Goal: Task Accomplishment & Management: Manage account settings

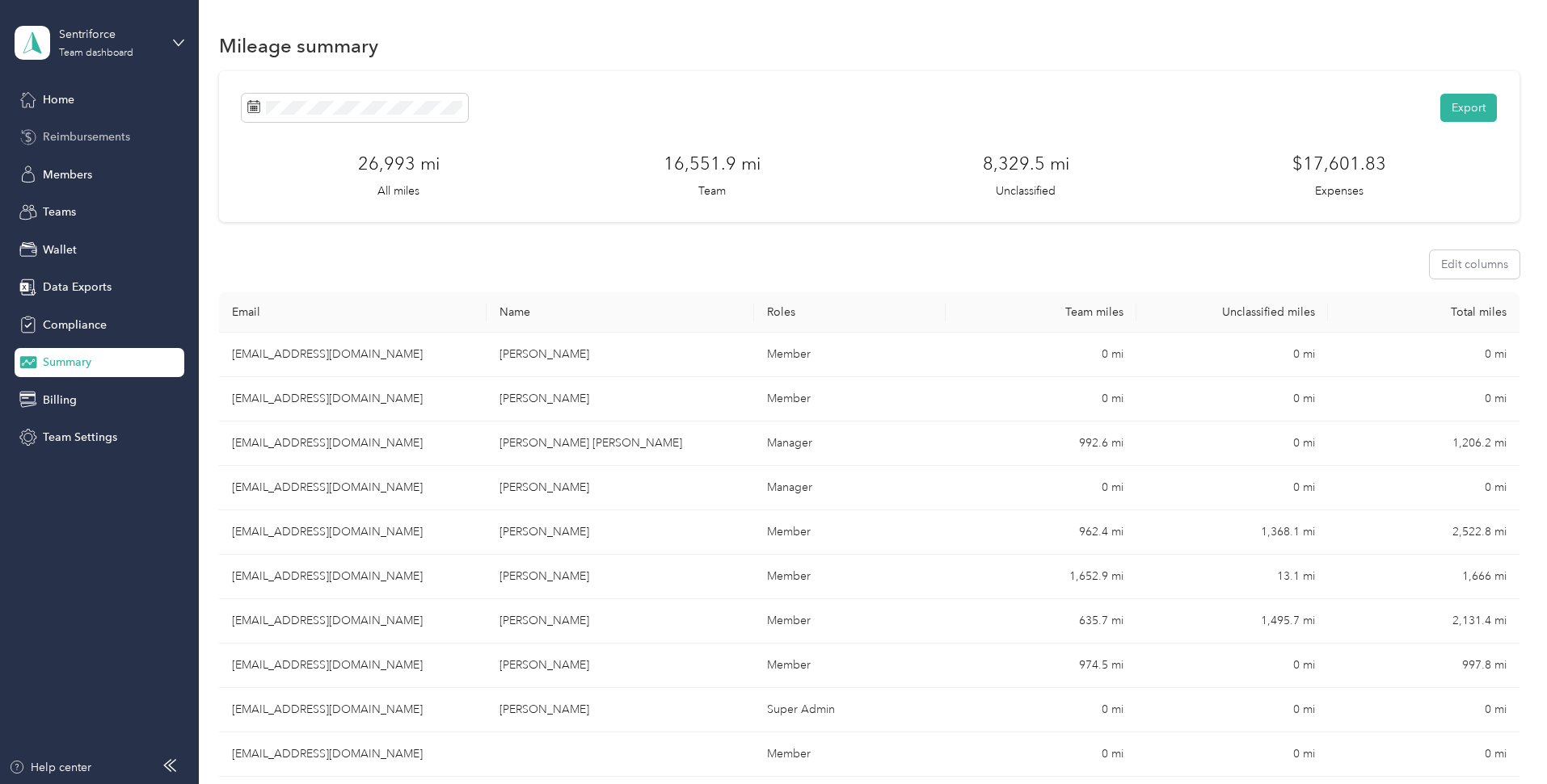
click at [79, 140] on span "Reimbursements" at bounding box center [86, 136] width 87 height 17
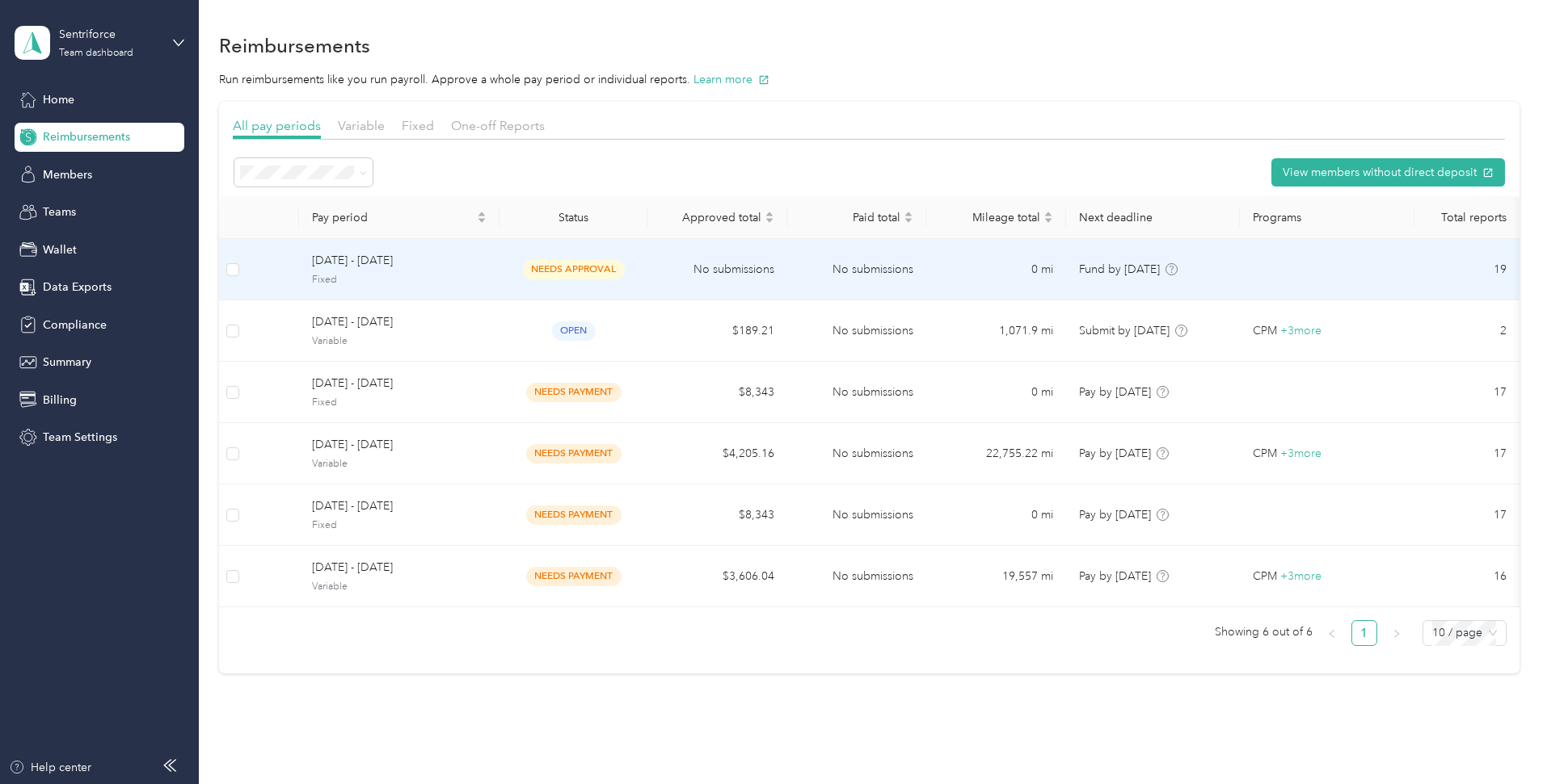
click at [647, 256] on td "needs approval" at bounding box center [573, 269] width 148 height 62
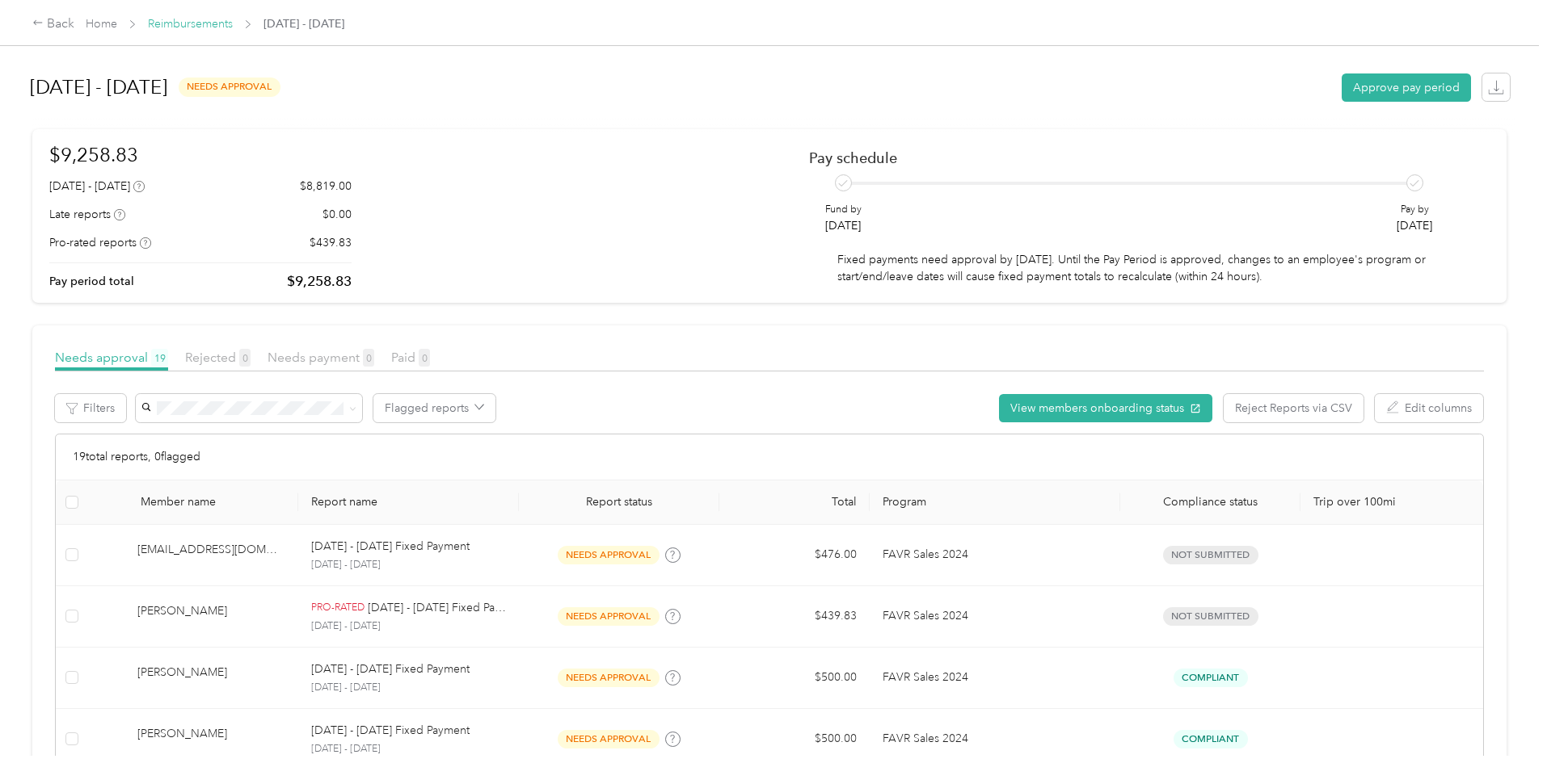
click at [233, 25] on link "Reimbursements" at bounding box center [190, 23] width 85 height 14
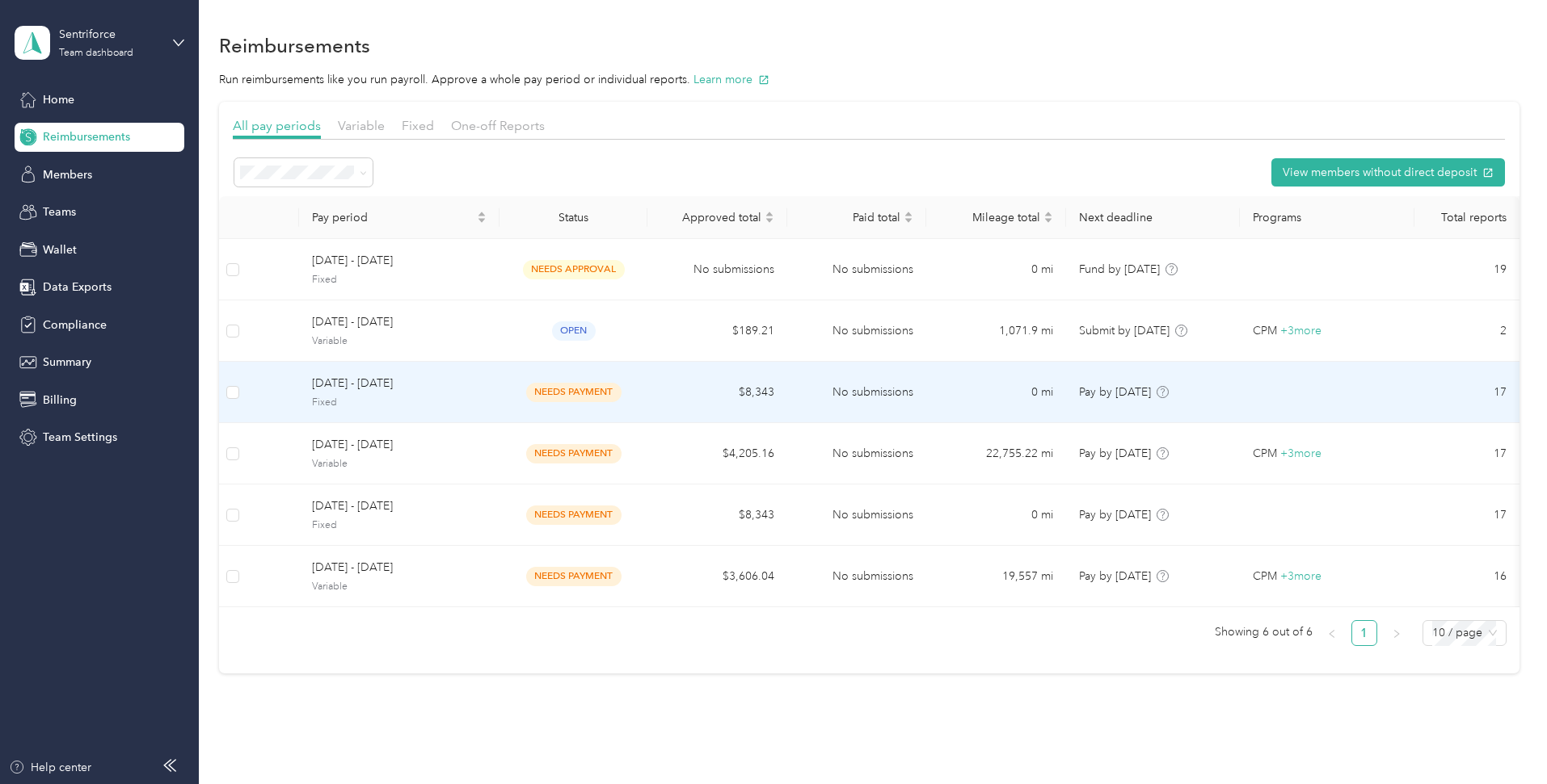
click at [487, 392] on div "[DATE] - [DATE] Fixed" at bounding box center [399, 392] width 174 height 34
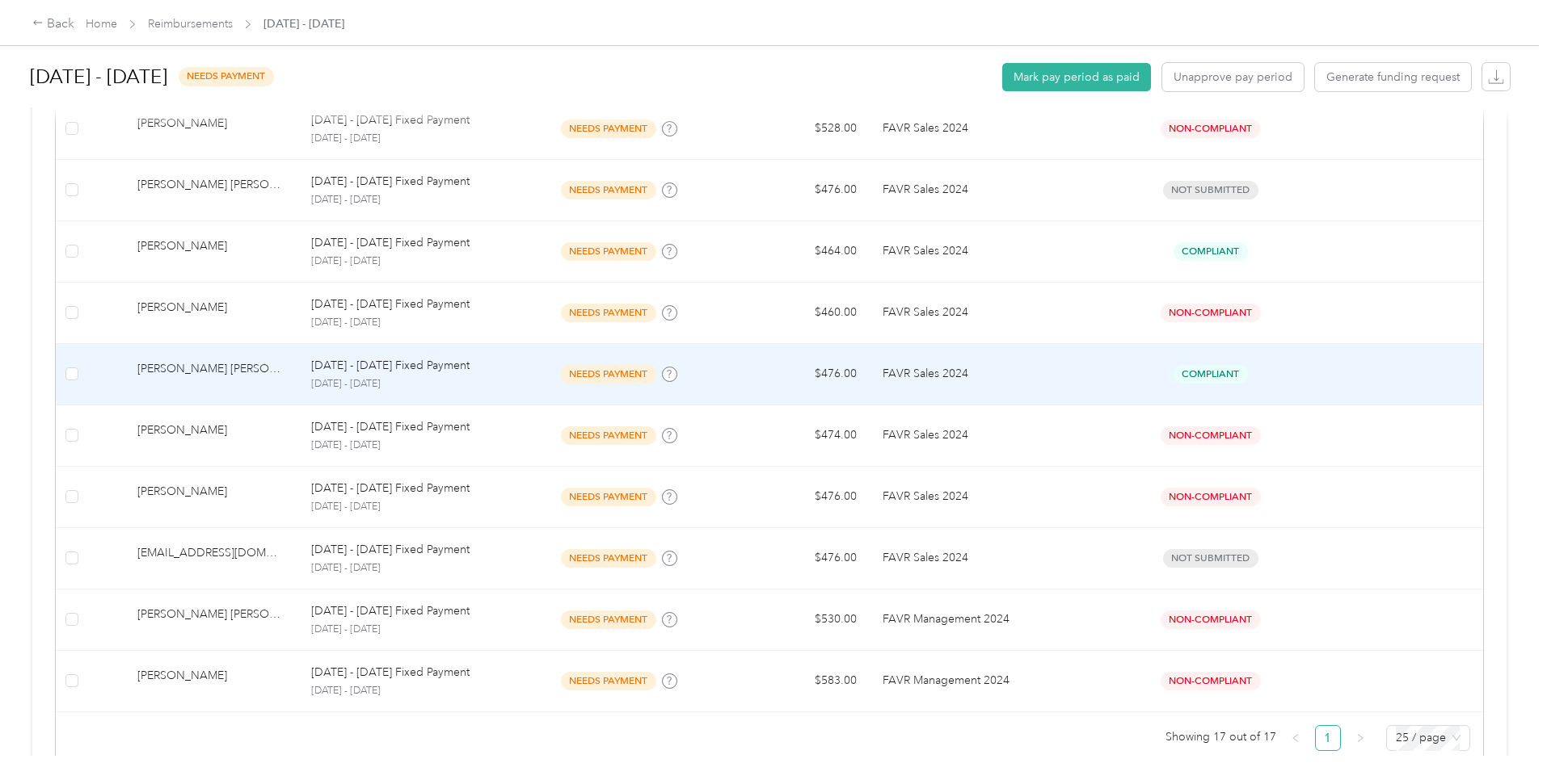
scroll to position [889, 0]
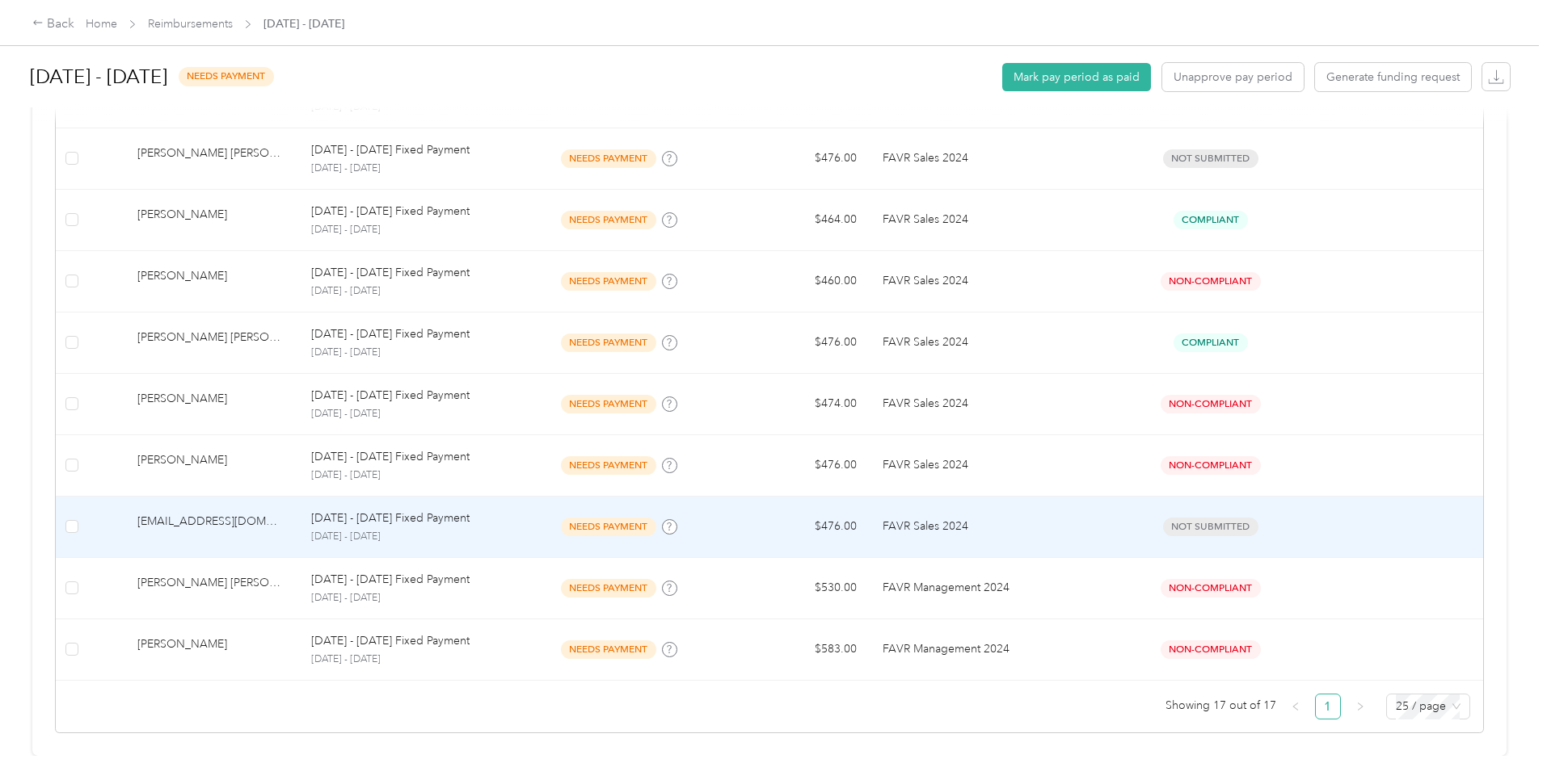
click at [455, 513] on p "[DATE] - [DATE] Fixed Payment" at bounding box center [391, 519] width 159 height 18
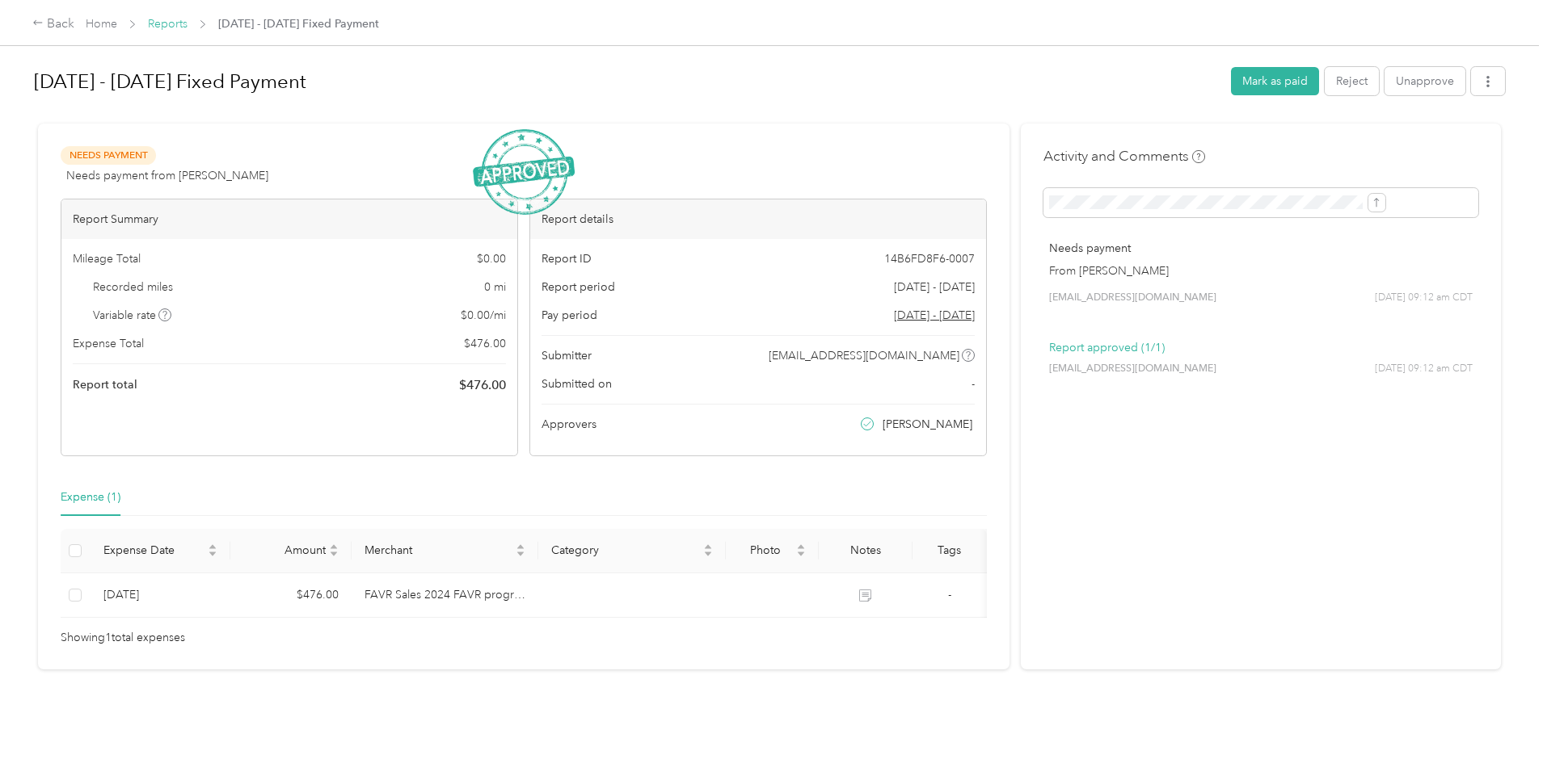
click at [187, 29] on link "Reports" at bounding box center [167, 23] width 39 height 14
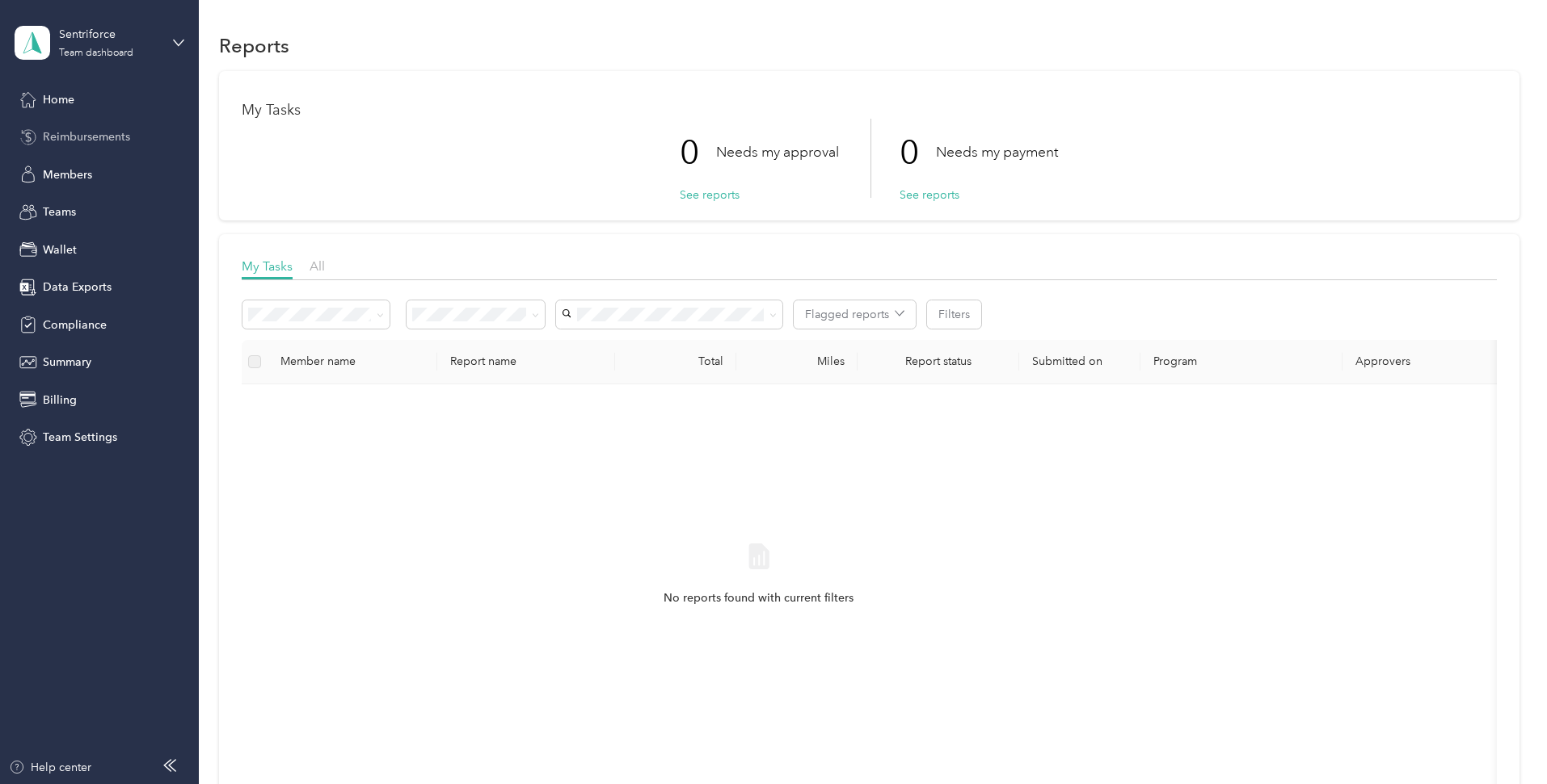
click at [92, 132] on span "Reimbursements" at bounding box center [86, 136] width 87 height 17
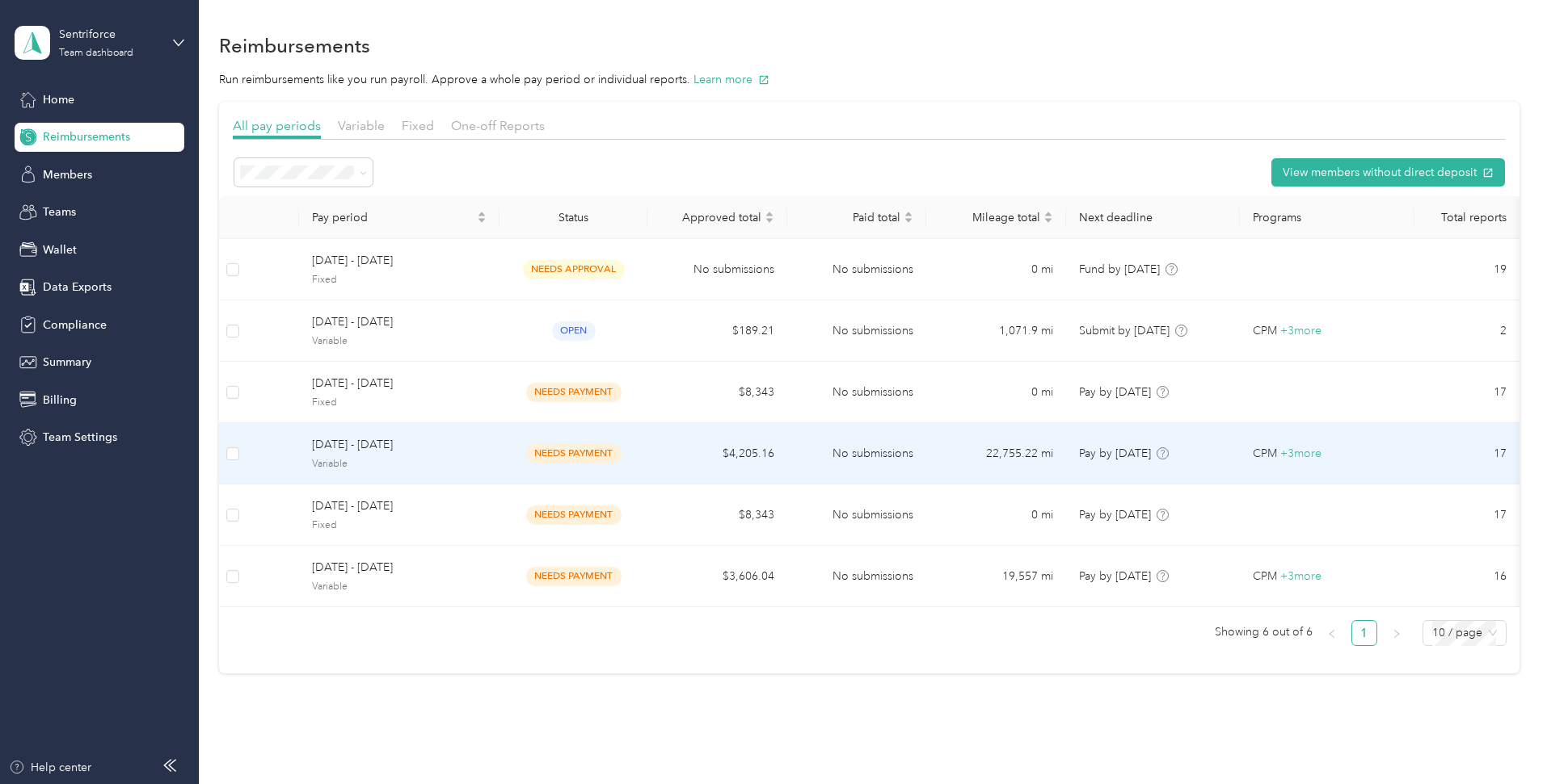
click at [622, 454] on span "needs payment" at bounding box center [573, 453] width 95 height 19
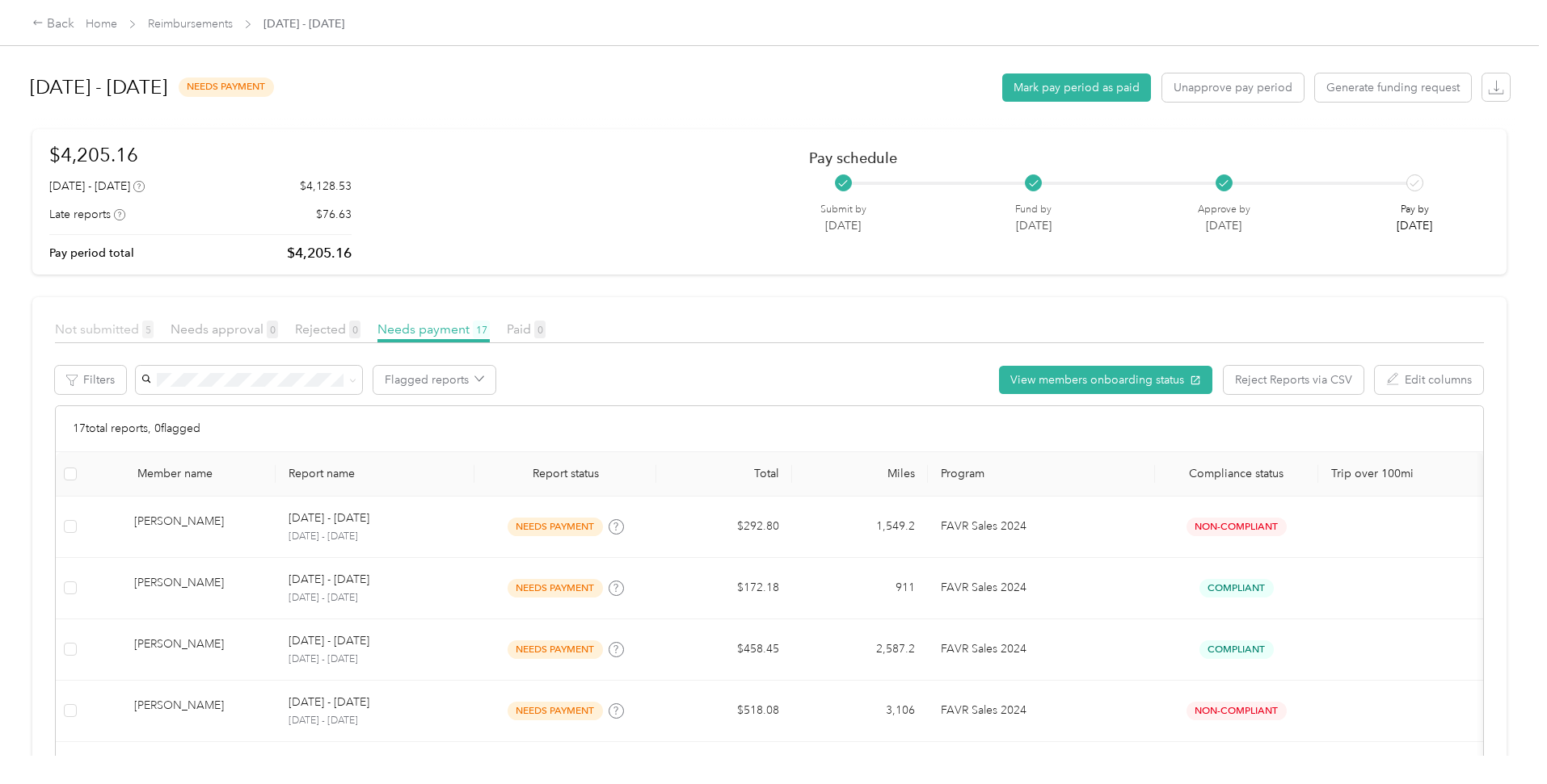
click at [154, 334] on span "Not submitted 5" at bounding box center [104, 330] width 99 height 16
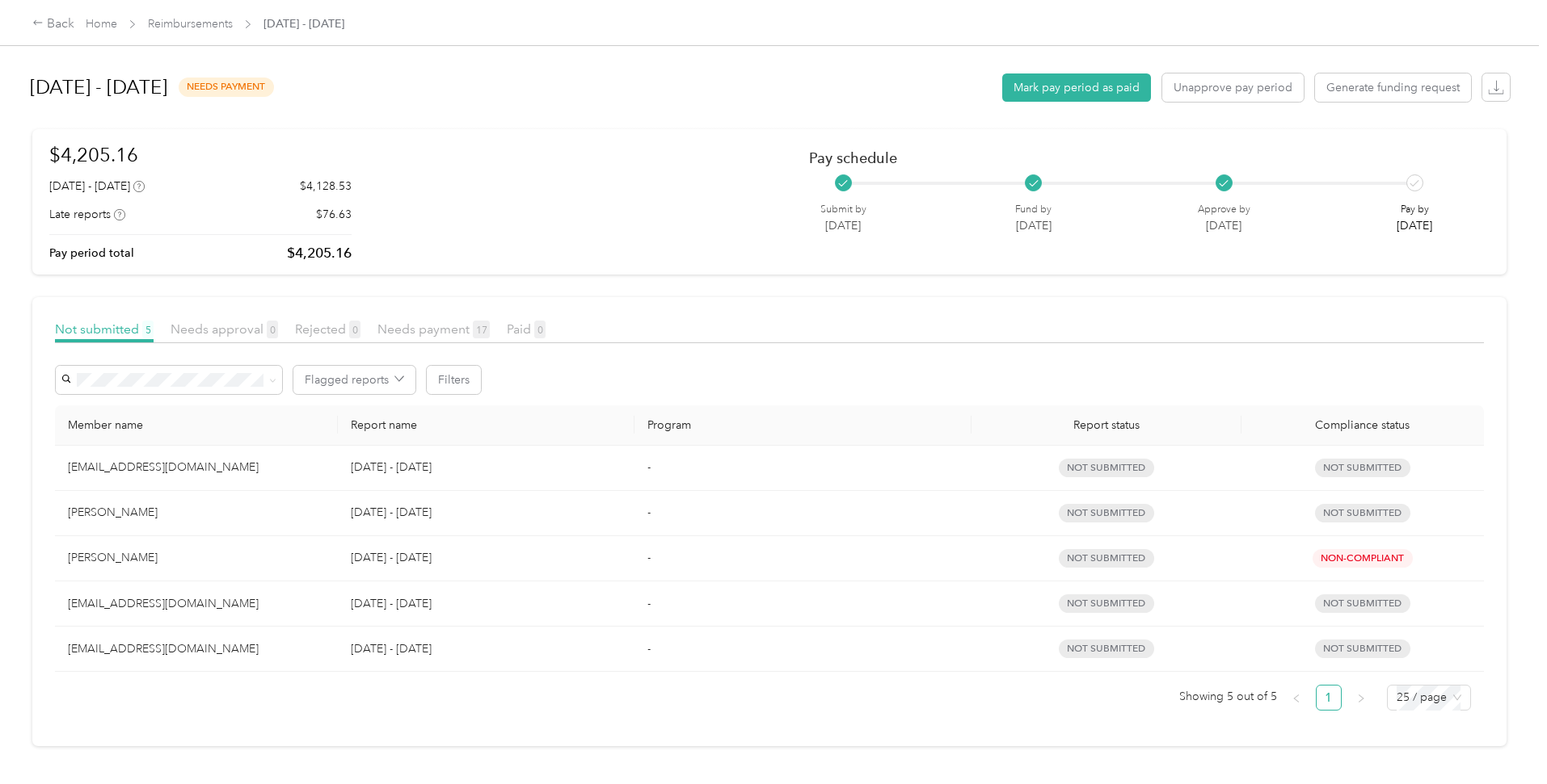
scroll to position [3, 0]
click at [469, 599] on p "[DATE] - [DATE]" at bounding box center [486, 604] width 271 height 18
click at [1058, 597] on span "not submitted" at bounding box center [1105, 603] width 95 height 19
click at [253, 601] on div "[EMAIL_ADDRESS][DOMAIN_NAME]" at bounding box center [196, 604] width 257 height 18
click at [1075, 598] on span "not submitted" at bounding box center [1105, 603] width 95 height 19
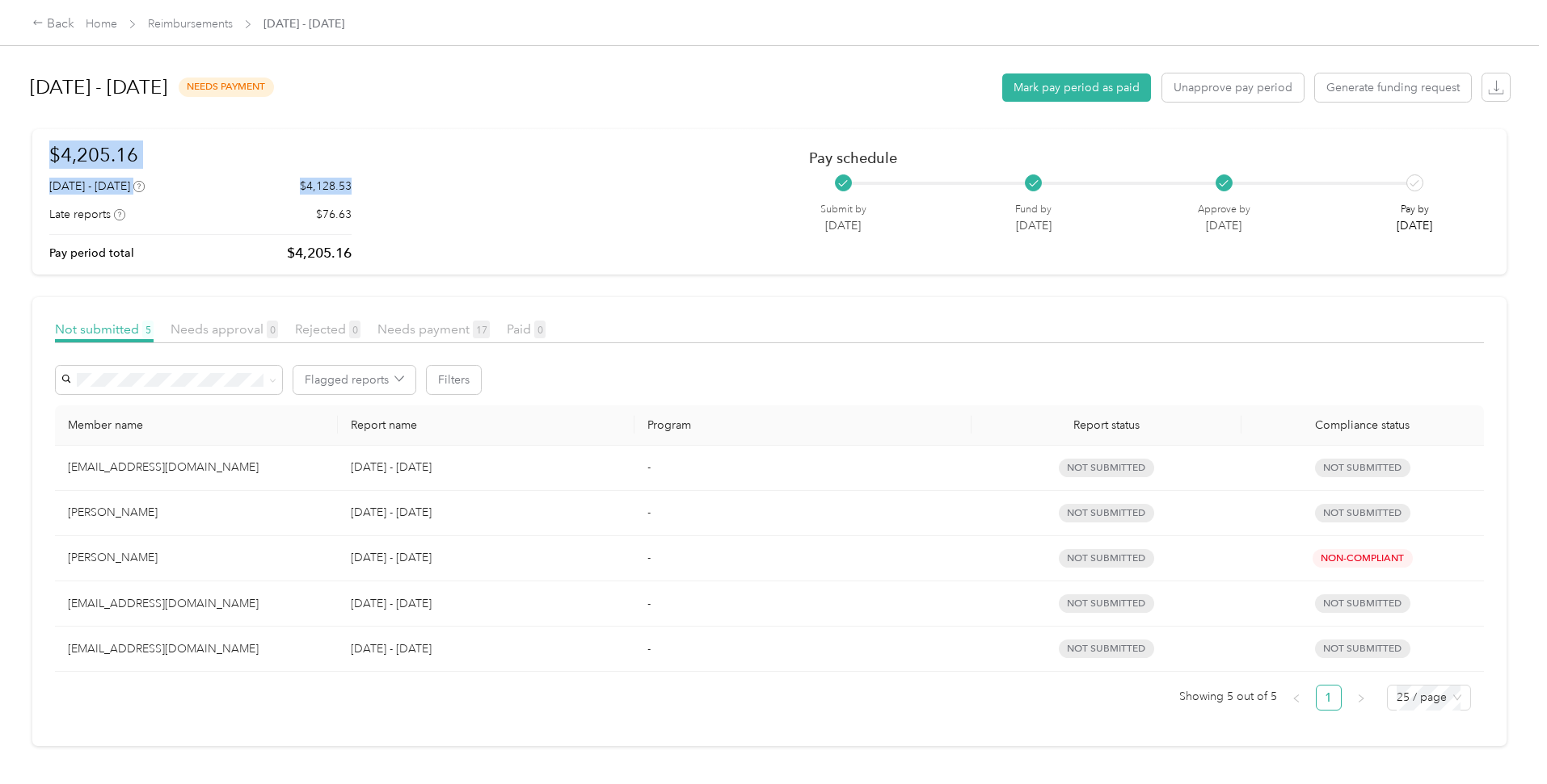
drag, startPoint x: 483, startPoint y: 183, endPoint x: 170, endPoint y: 158, distance: 314.0
click at [170, 158] on article "$4,205.16 [DATE] - [DATE] $4,128.53 Late reports $76.63 Pay period total $4,205…" at bounding box center [770, 202] width 1475 height 146
click at [322, 156] on h1 "$4,205.16" at bounding box center [200, 155] width 303 height 28
click at [174, 154] on article "$4,205.16 [DATE] - [DATE] $4,128.53 Late reports $76.63 Pay period total $4,205…" at bounding box center [770, 202] width 1475 height 146
click at [183, 152] on h1 "$4,205.16" at bounding box center [200, 155] width 303 height 28
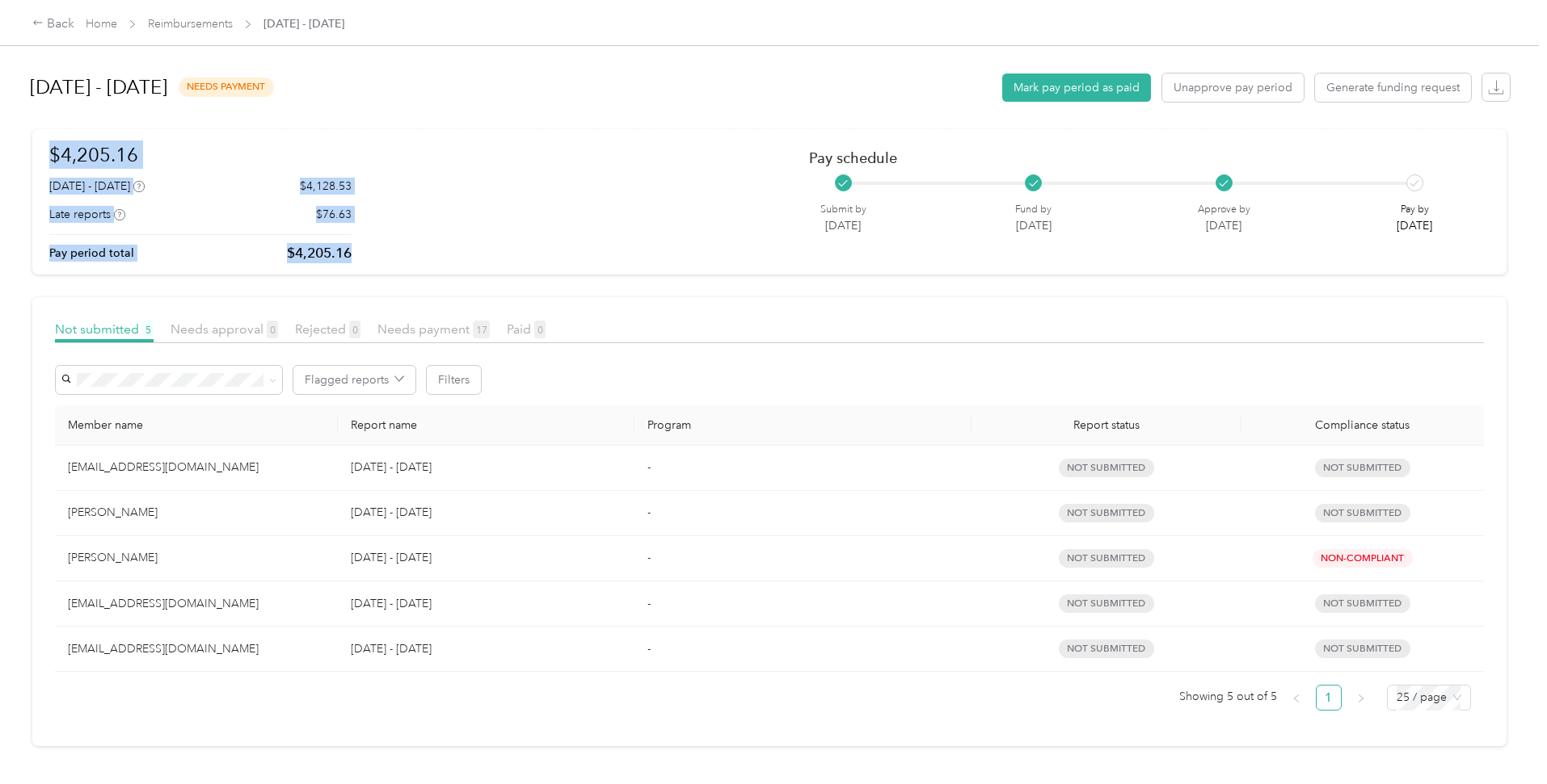
drag, startPoint x: 181, startPoint y: 151, endPoint x: 492, endPoint y: 256, distance: 328.2
click at [492, 256] on div "$4,205.16 [DATE] - [DATE] $4,128.53 Late reports $76.63 Pay period total $4,205…" at bounding box center [769, 202] width 1440 height 122
click at [496, 254] on div "$4,205.16 [DATE] - [DATE] $4,128.53 Late reports $76.63 Pay period total $4,205…" at bounding box center [769, 202] width 1440 height 122
click at [278, 322] on span "Needs approval 0" at bounding box center [224, 330] width 108 height 16
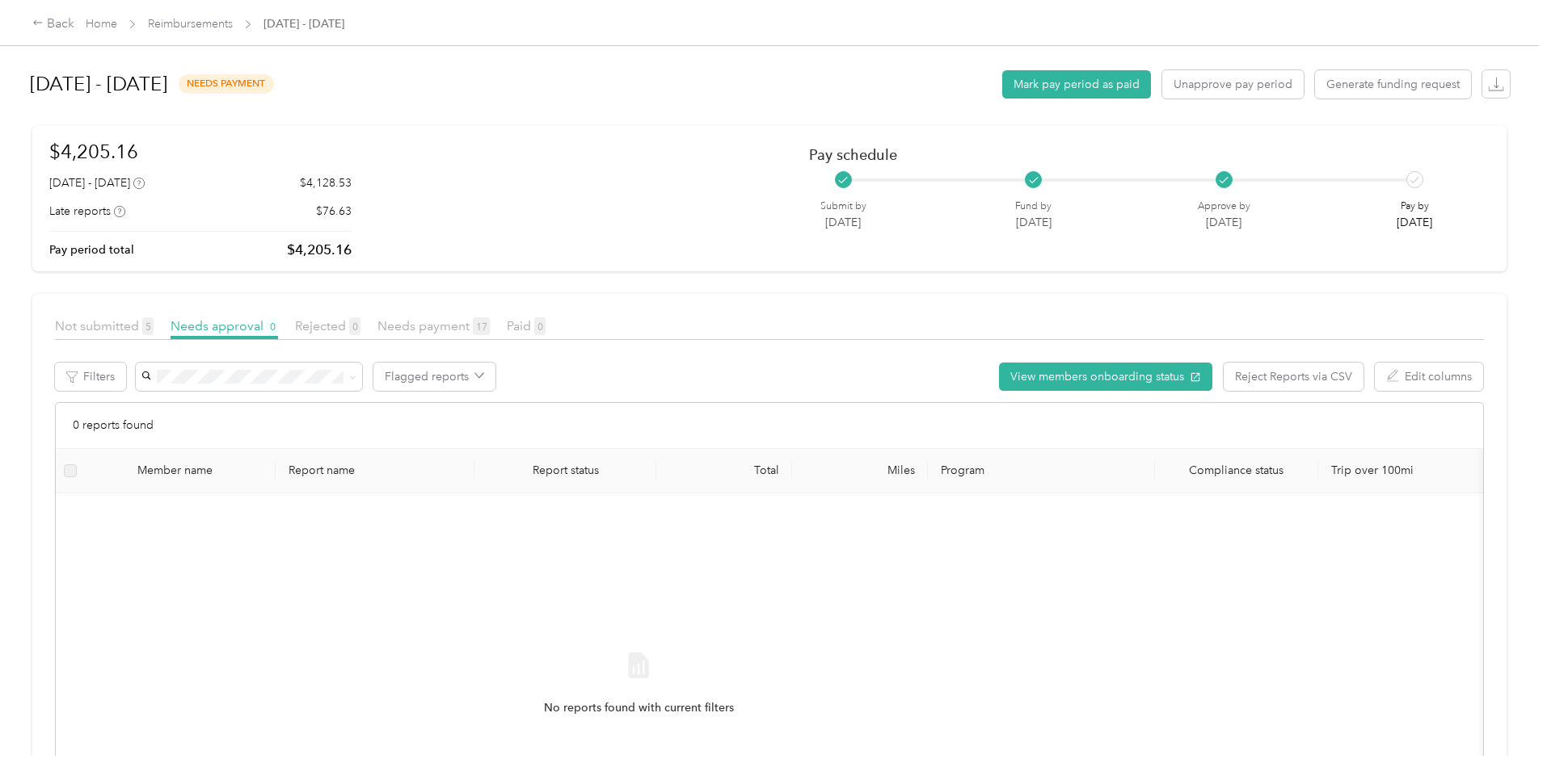
click at [241, 340] on div at bounding box center [769, 344] width 1429 height 9
click at [154, 334] on div "Not submitted 5" at bounding box center [104, 327] width 99 height 21
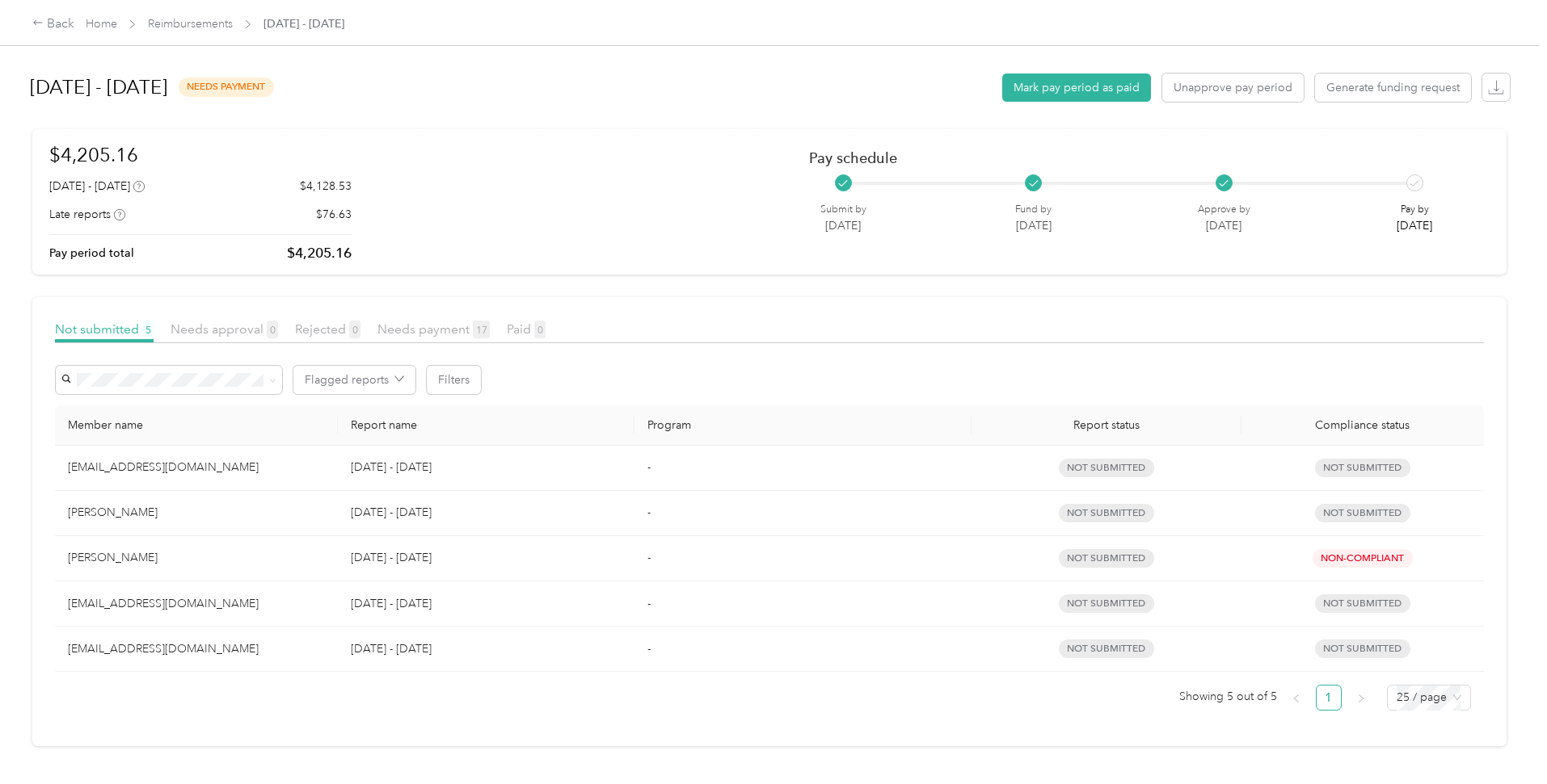
click at [308, 34] on div "Back Home Reimbursements [DATE] - [DATE]" at bounding box center [774, 23] width 1547 height 45
click at [233, 30] on link "Reimbursements" at bounding box center [190, 23] width 85 height 14
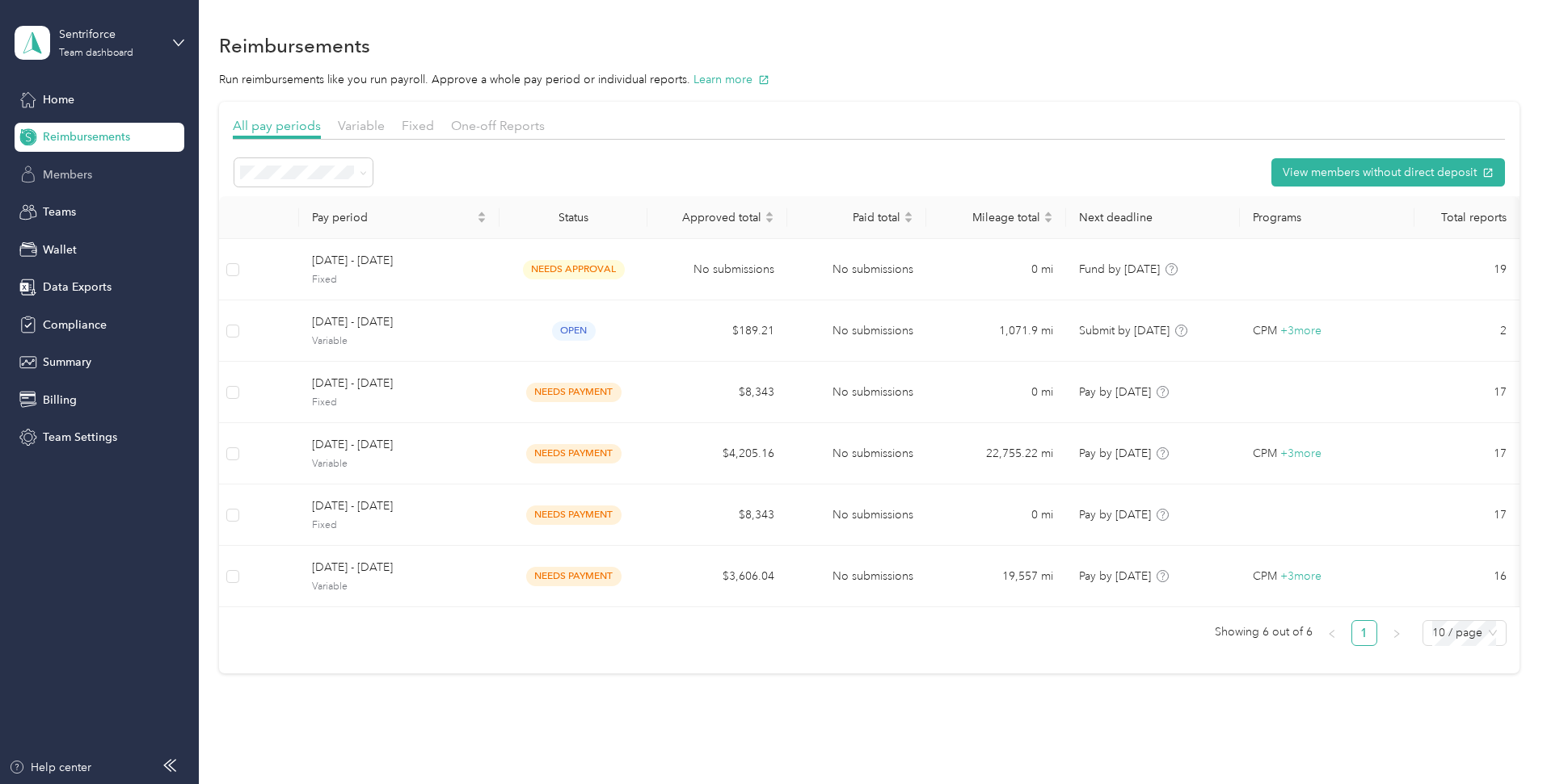
click at [91, 182] on span "Members" at bounding box center [68, 174] width 49 height 17
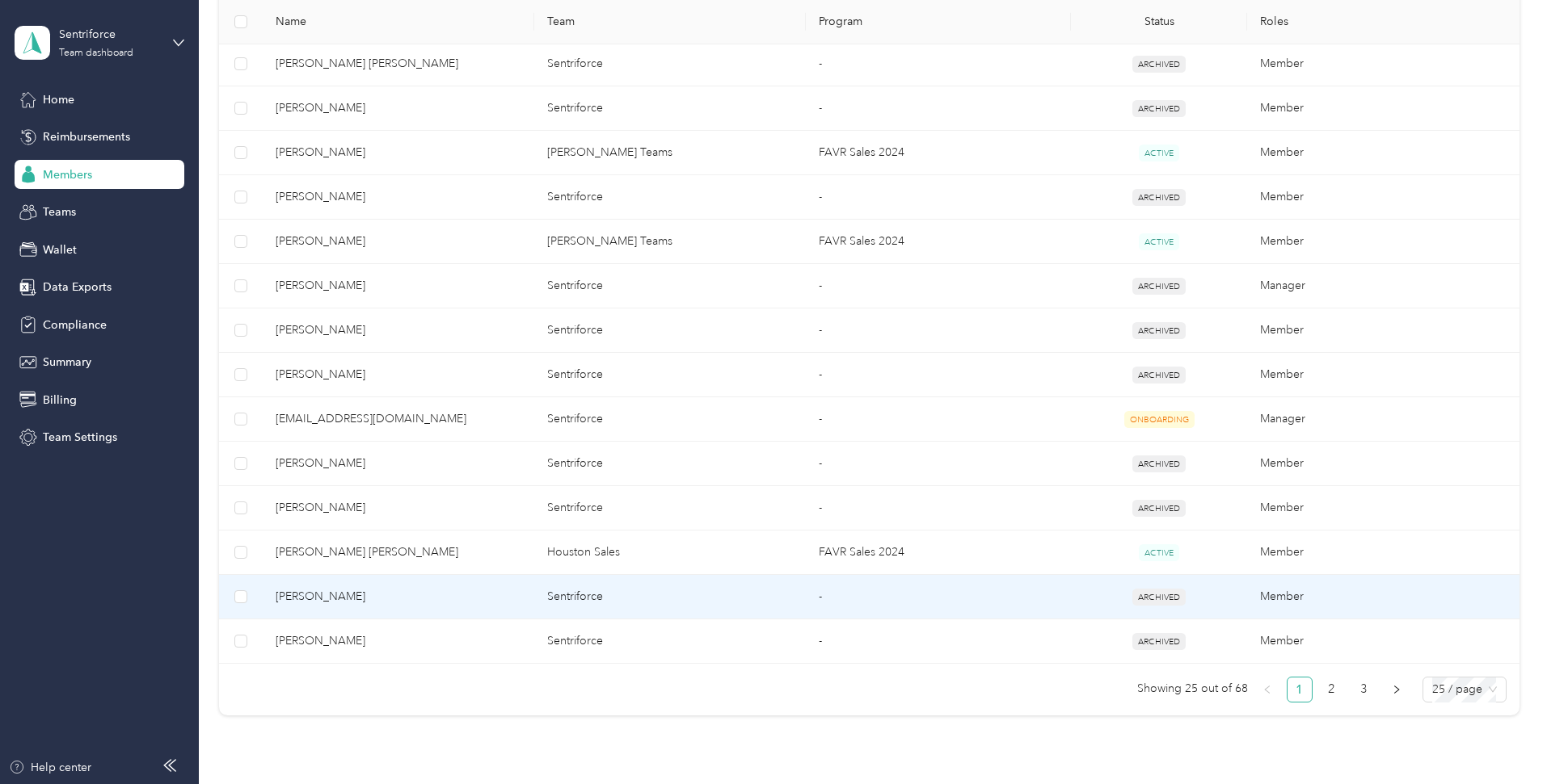
scroll to position [984, 0]
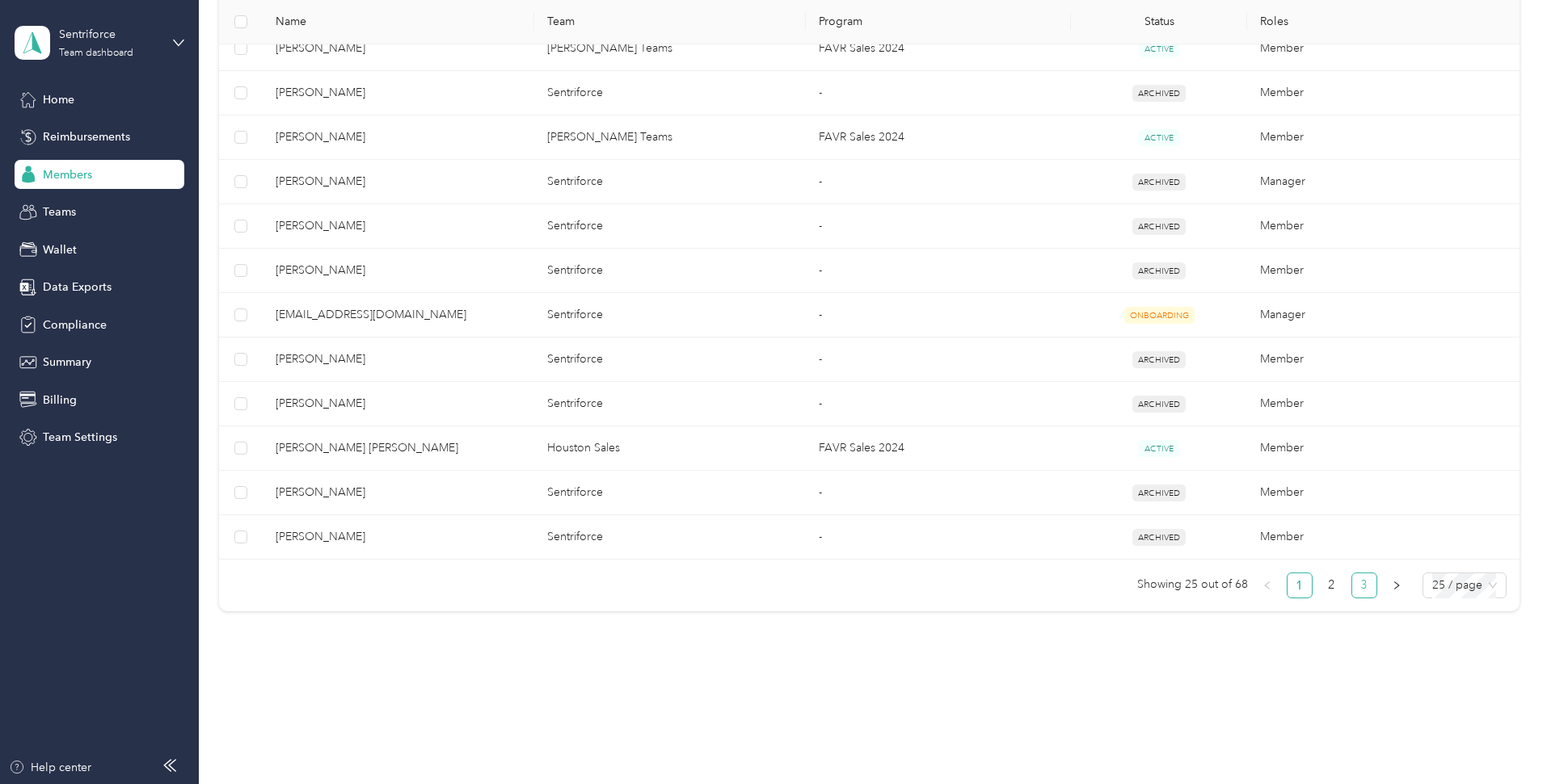
click at [1352, 579] on link "3" at bounding box center [1364, 585] width 24 height 24
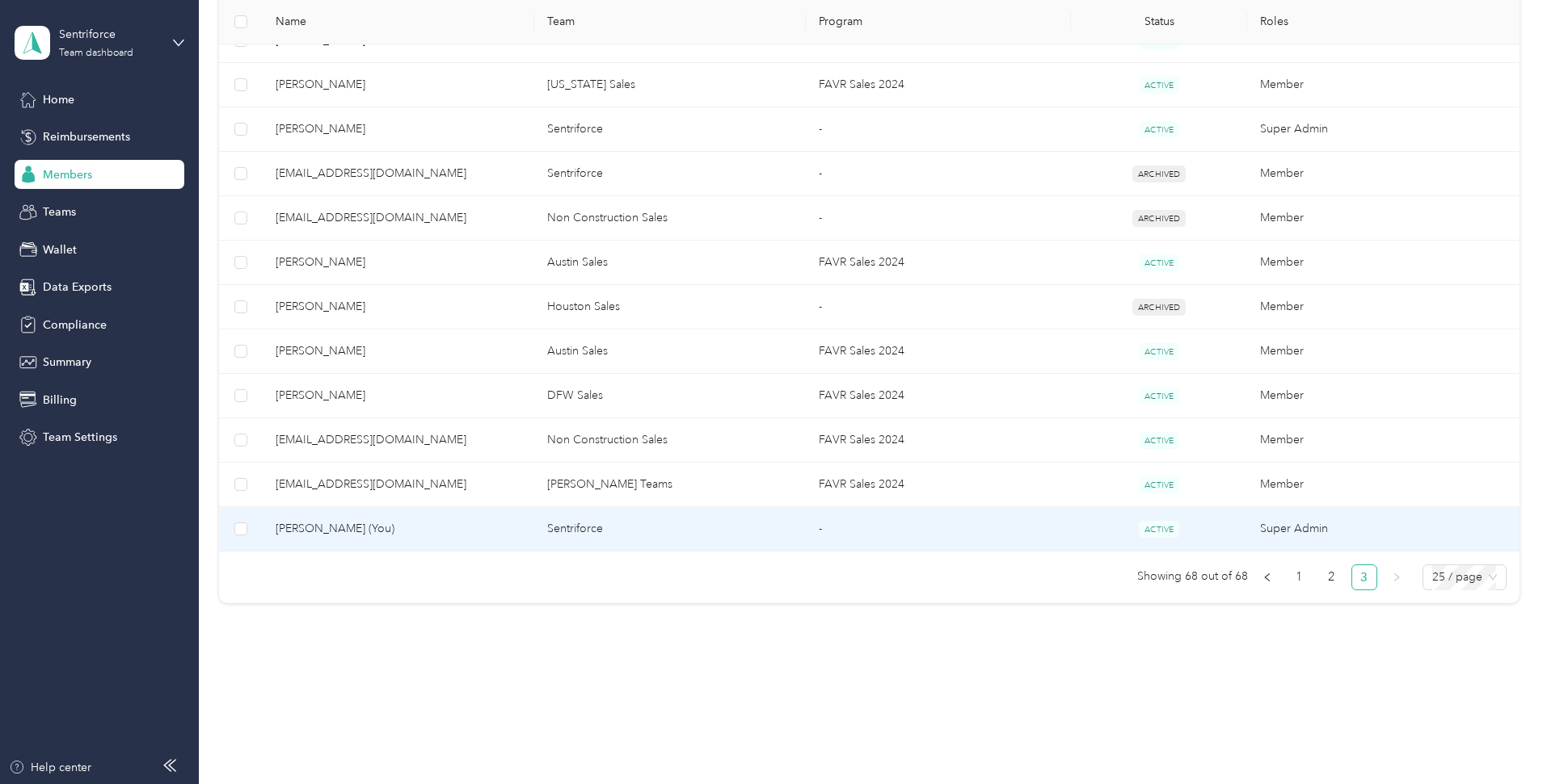
scroll to position [673, 0]
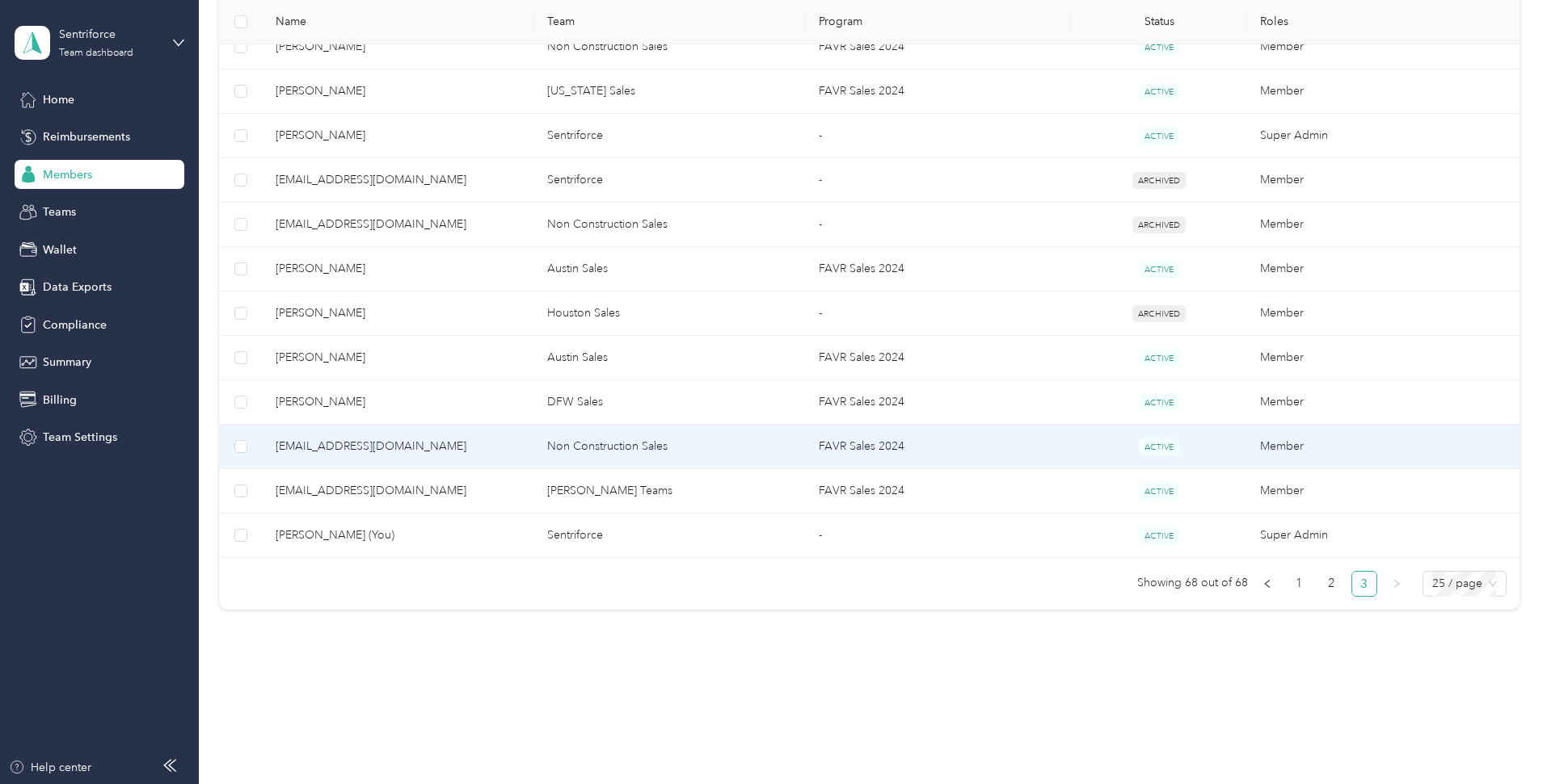
click at [469, 441] on span "[EMAIL_ADDRESS][DOMAIN_NAME]" at bounding box center [398, 446] width 246 height 18
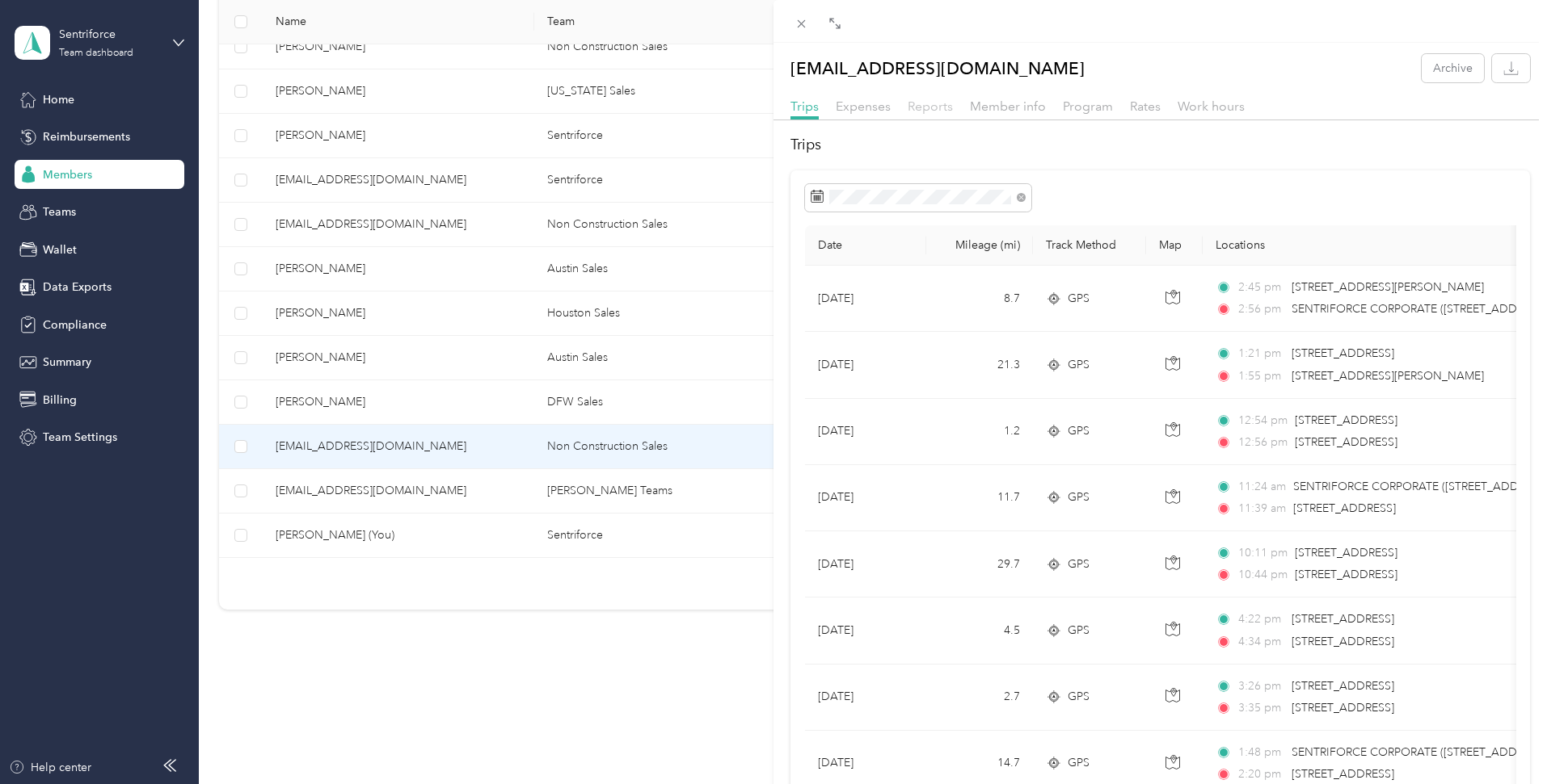
click at [937, 106] on span "Reports" at bounding box center [930, 107] width 45 height 16
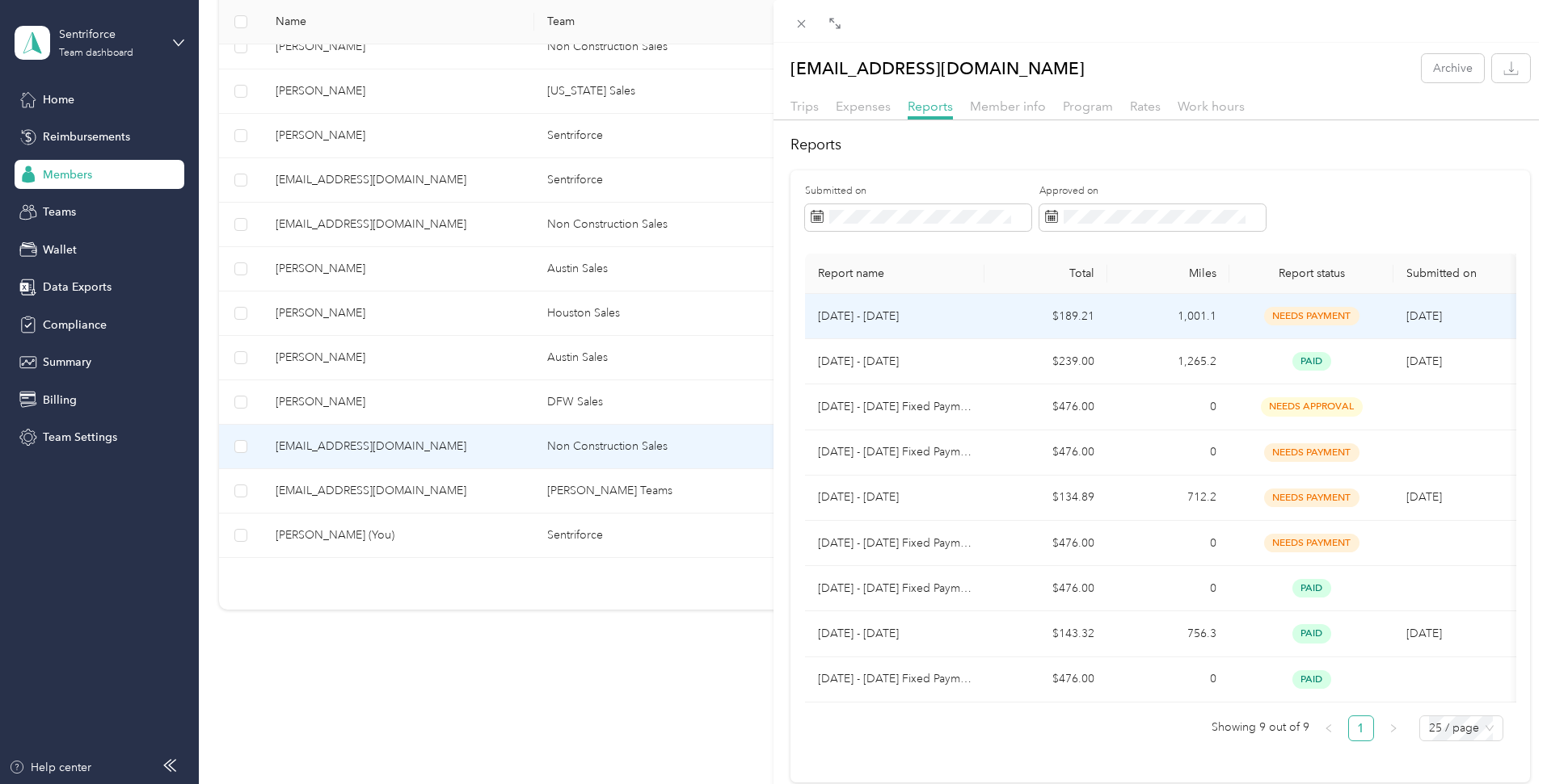
click at [944, 306] on td "[DATE] - [DATE]" at bounding box center [895, 316] width 180 height 45
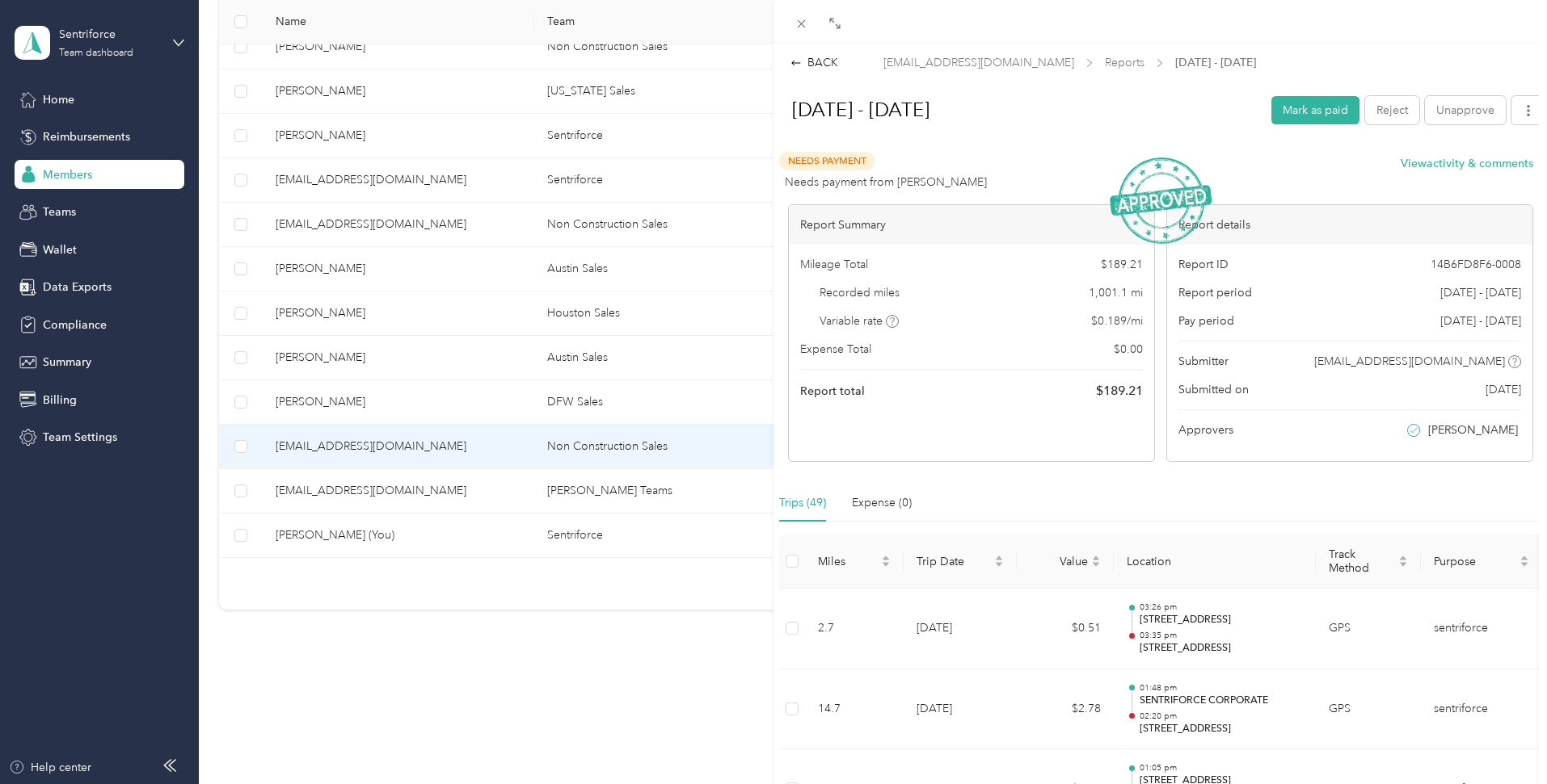
click at [129, 513] on div "BACK [EMAIL_ADDRESS][DOMAIN_NAME] Reports [DATE] - [DATE] [DATE] - [DATE] Mark …" at bounding box center [774, 392] width 1547 height 784
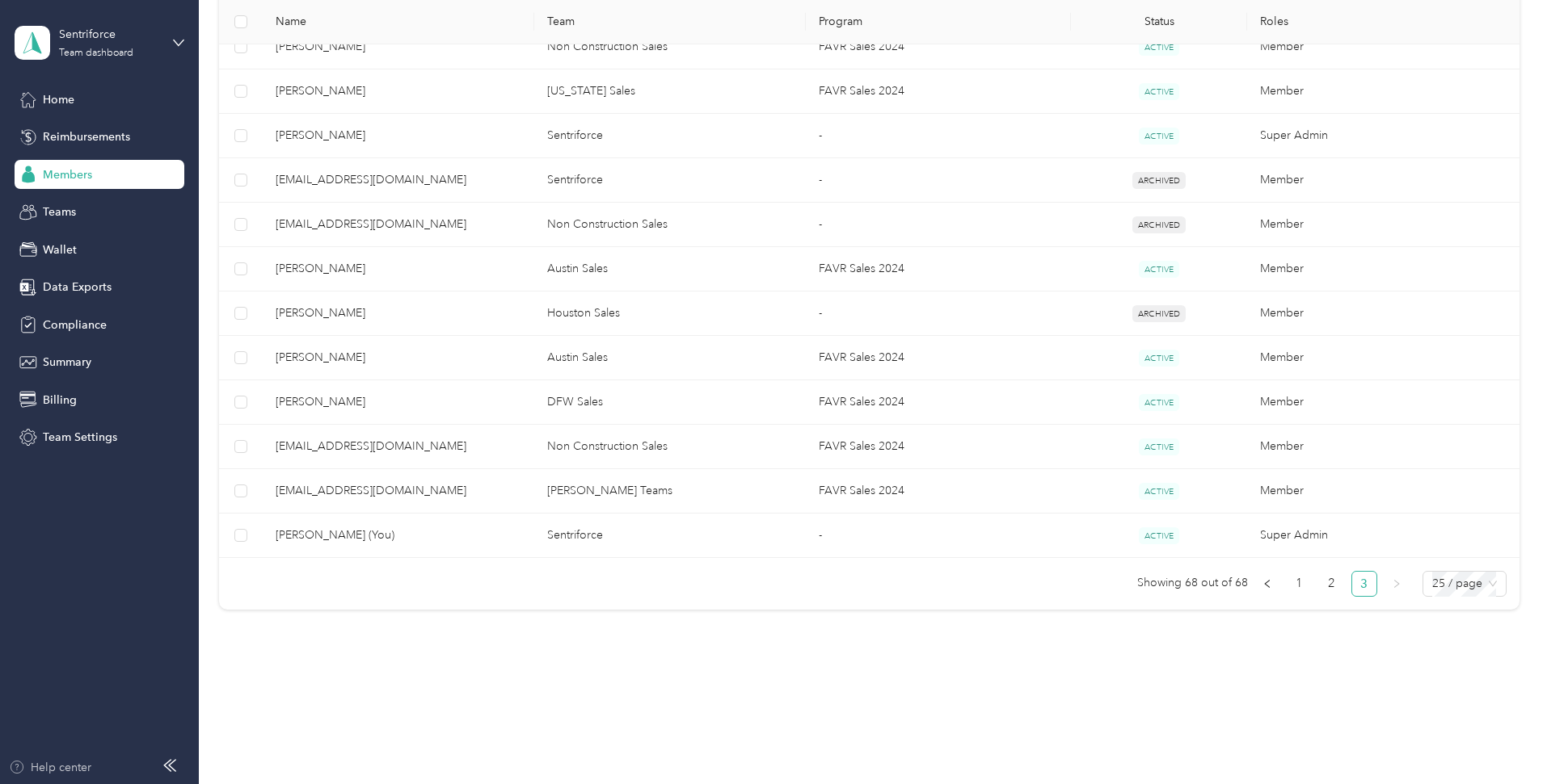
click at [65, 767] on div "Help center" at bounding box center [50, 767] width 82 height 17
click at [179, 44] on icon at bounding box center [178, 42] width 10 height 6
click at [255, 339] on div "All Members 68 Onboarding 2 NEW Securely sync your HR system with Everlance Int…" at bounding box center [869, 11] width 1300 height 1227
click at [104, 438] on span "Team Settings" at bounding box center [80, 437] width 74 height 17
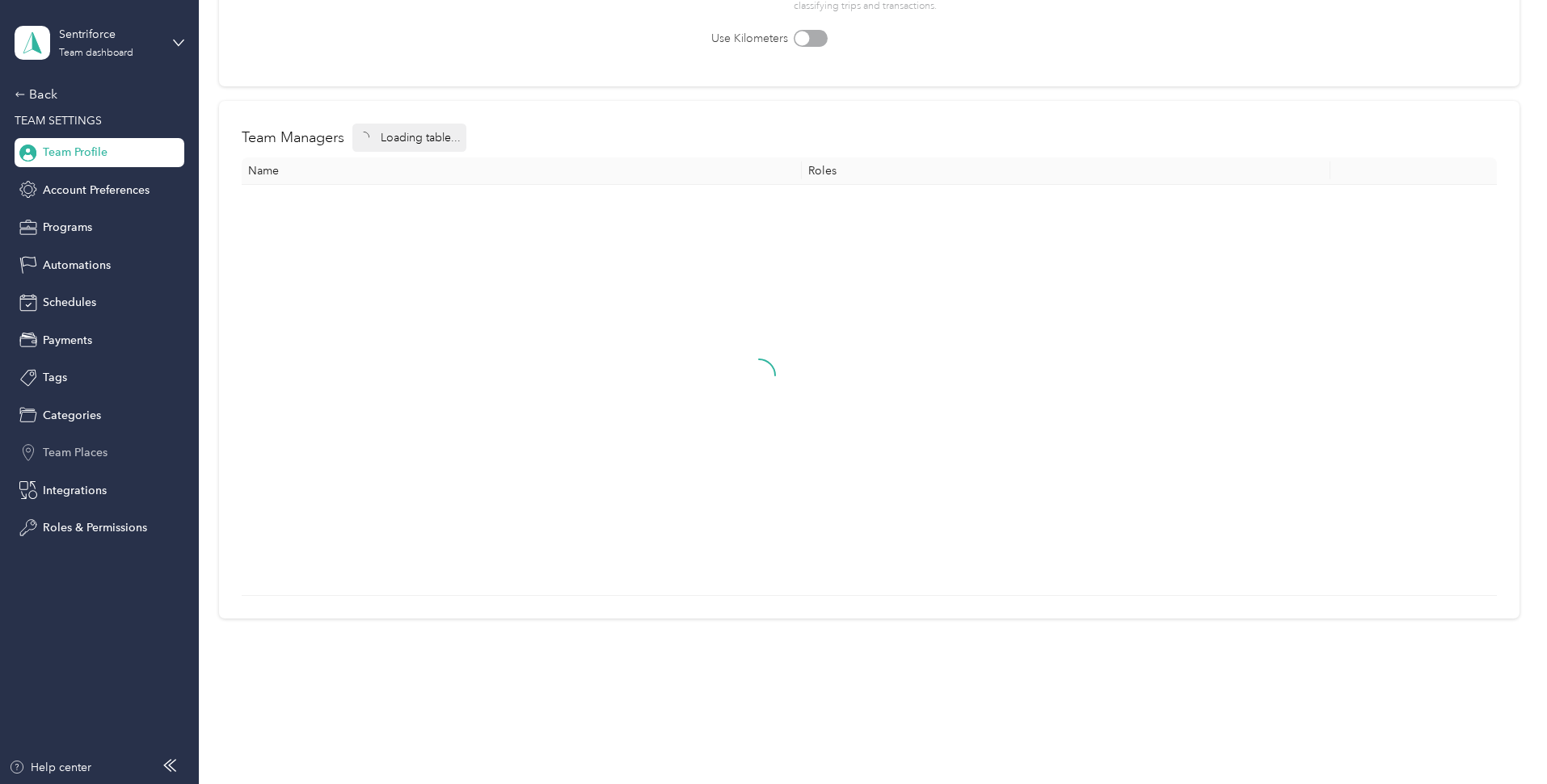
scroll to position [21, 0]
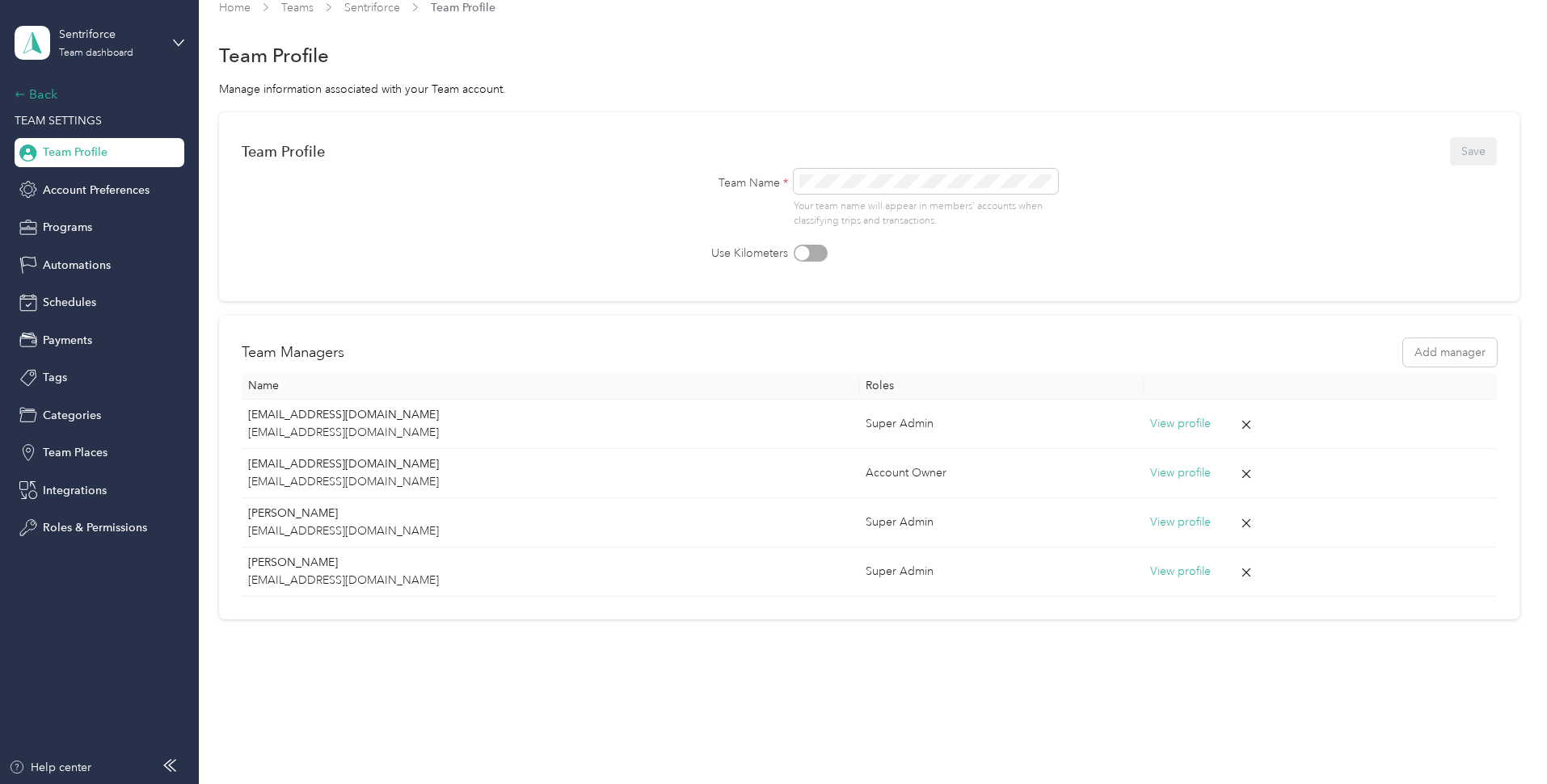
click at [21, 95] on icon at bounding box center [21, 95] width 12 height 12
